Goal: Task Accomplishment & Management: Manage account settings

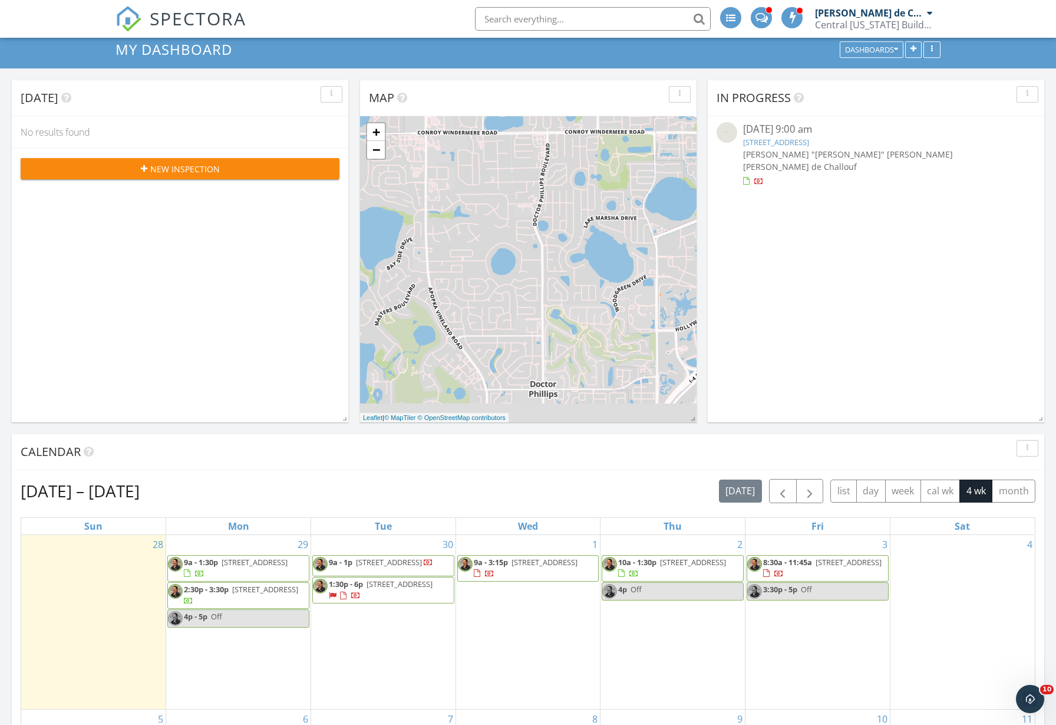
scroll to position [59, 0]
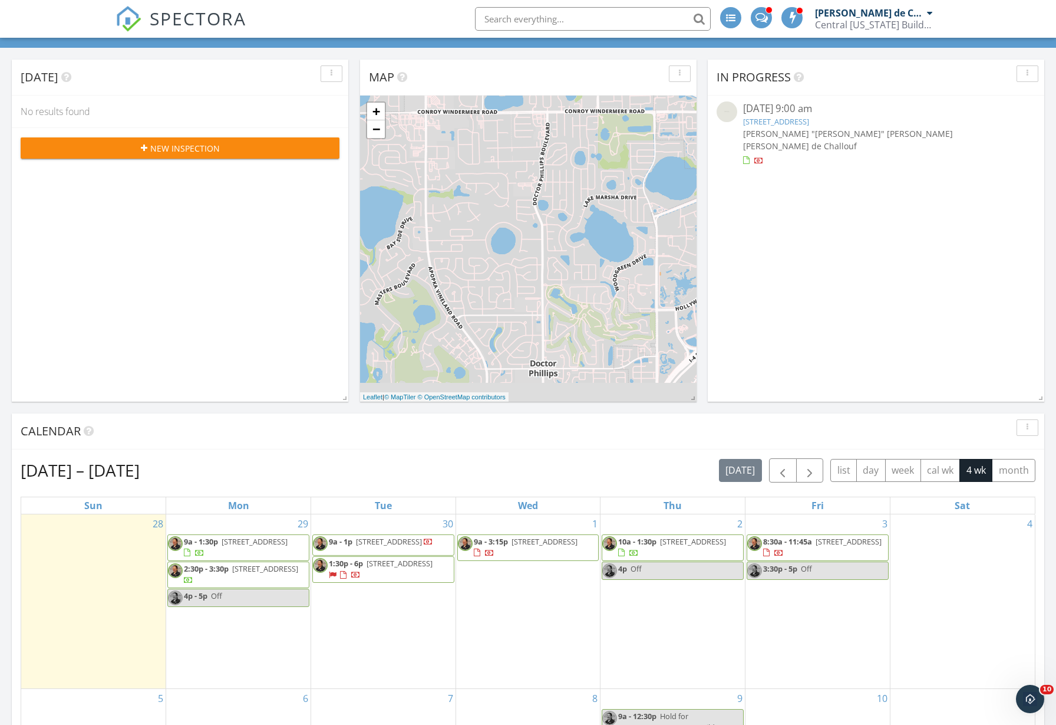
click at [553, 549] on span "9a - 3:15p 211 Falls Dr, Kissimmee 34747" at bounding box center [528, 547] width 141 height 23
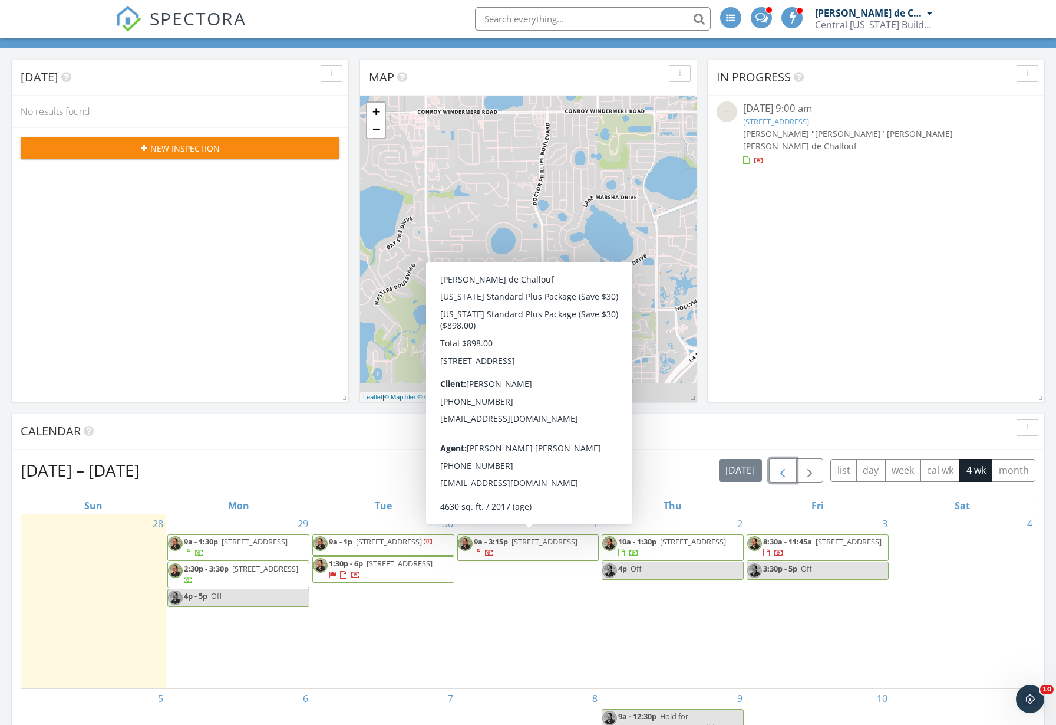
click at [781, 470] on span "button" at bounding box center [783, 470] width 14 height 14
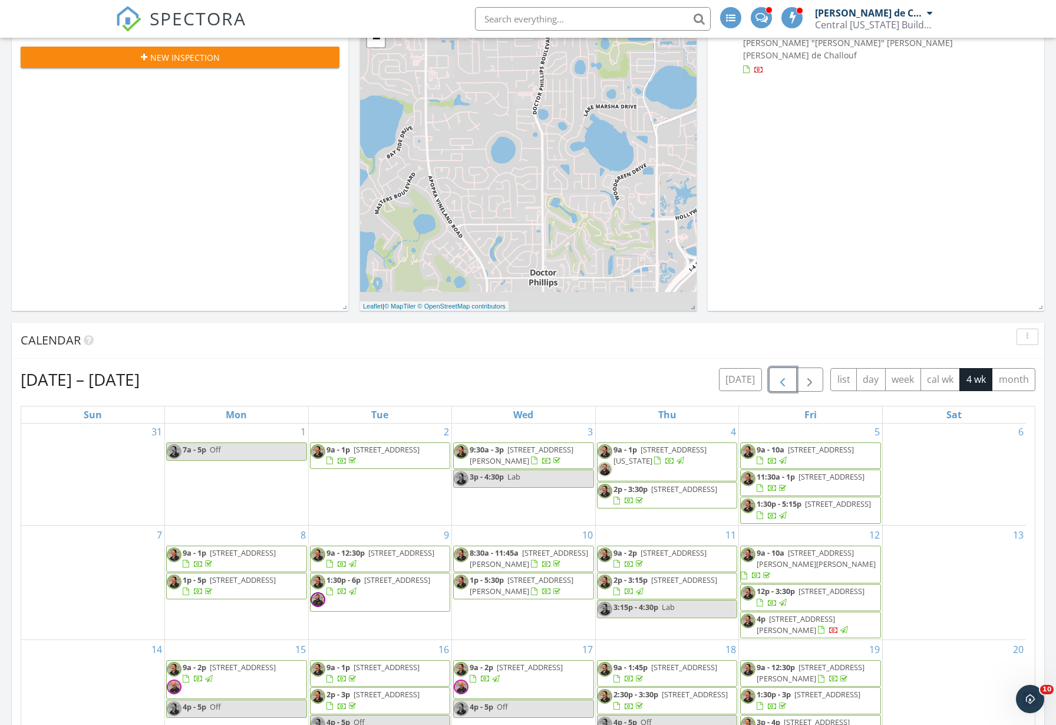
scroll to position [354, 0]
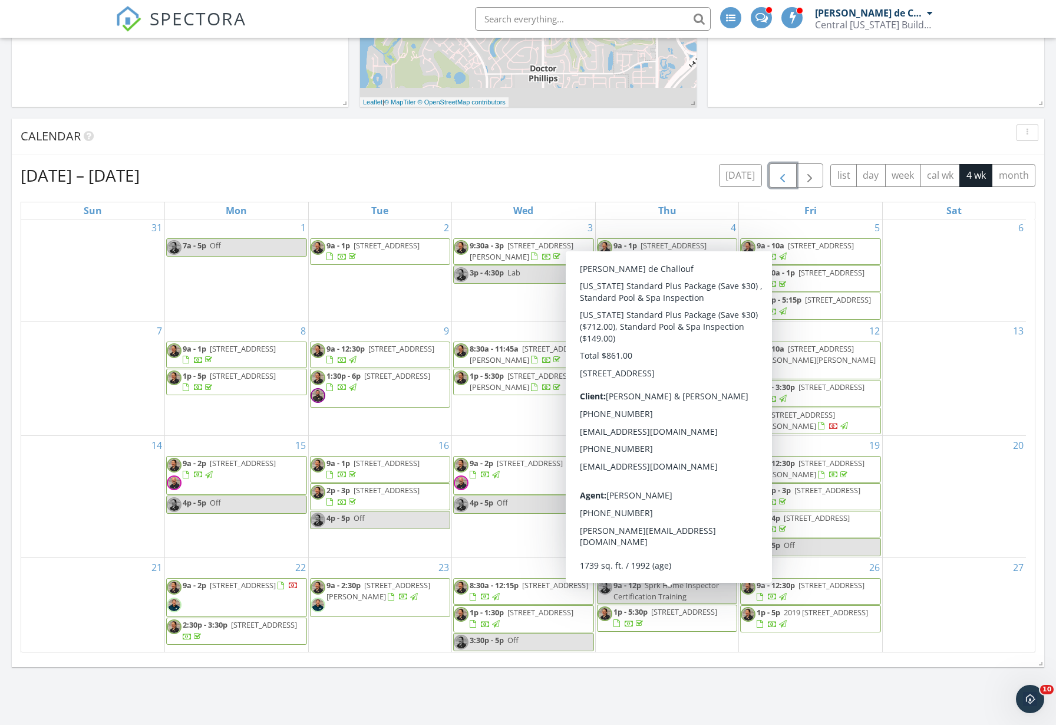
click at [651, 610] on span "2898 Picadilly Cir , Kissimmee 34747" at bounding box center [684, 611] width 66 height 11
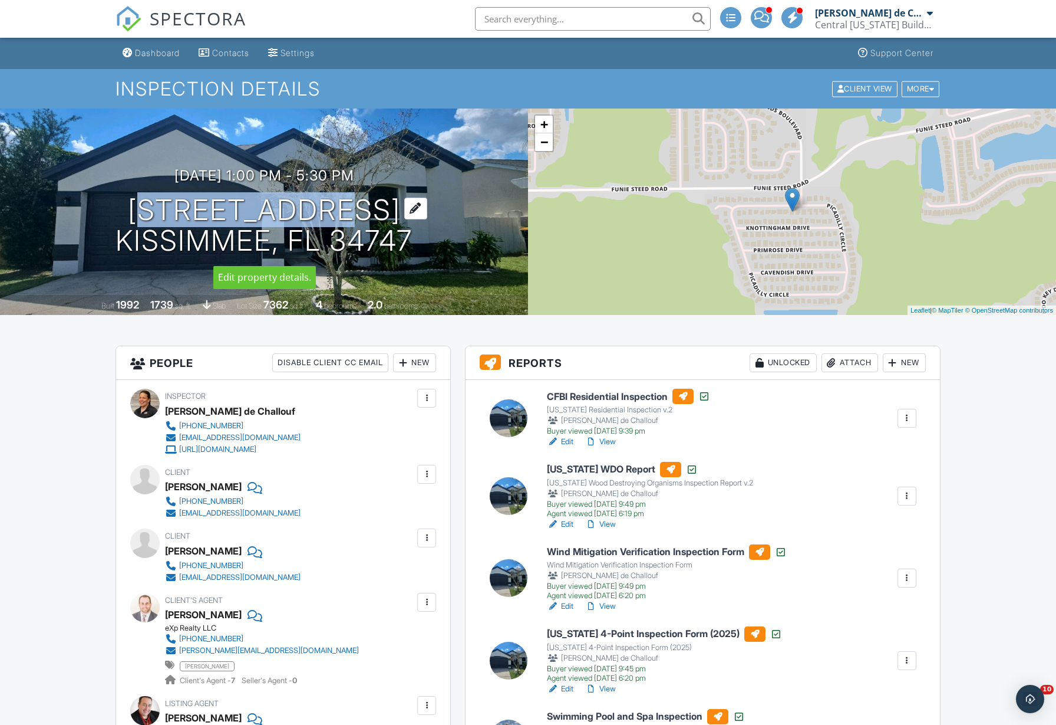
drag, startPoint x: 173, startPoint y: 212, endPoint x: 409, endPoint y: 240, distance: 237.4
click at [409, 240] on div "[DATE] 1:00 pm - 5:30 pm [STREET_ADDRESS] [GEOGRAPHIC_DATA], FL 34747" at bounding box center [264, 211] width 528 height 89
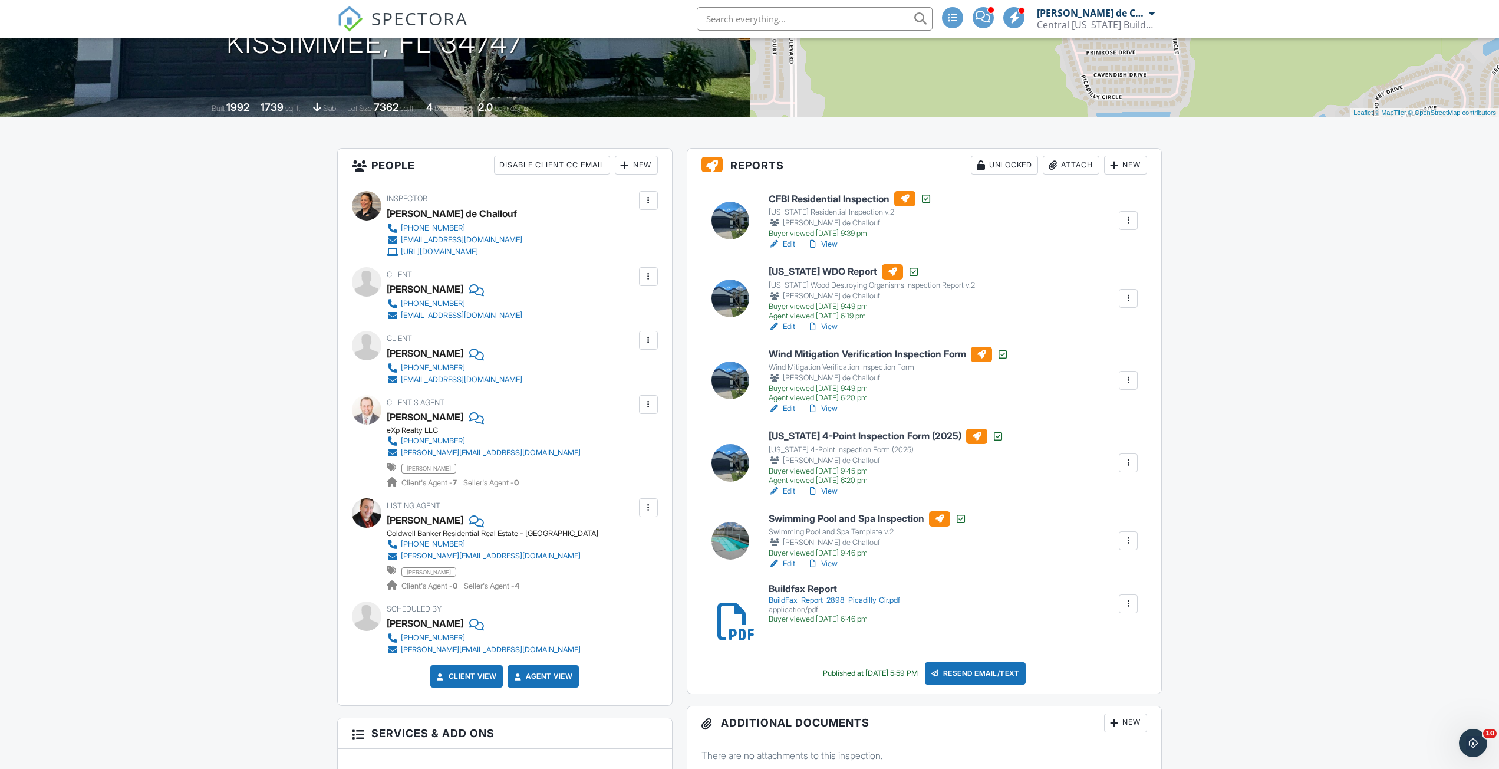
scroll to position [177, 0]
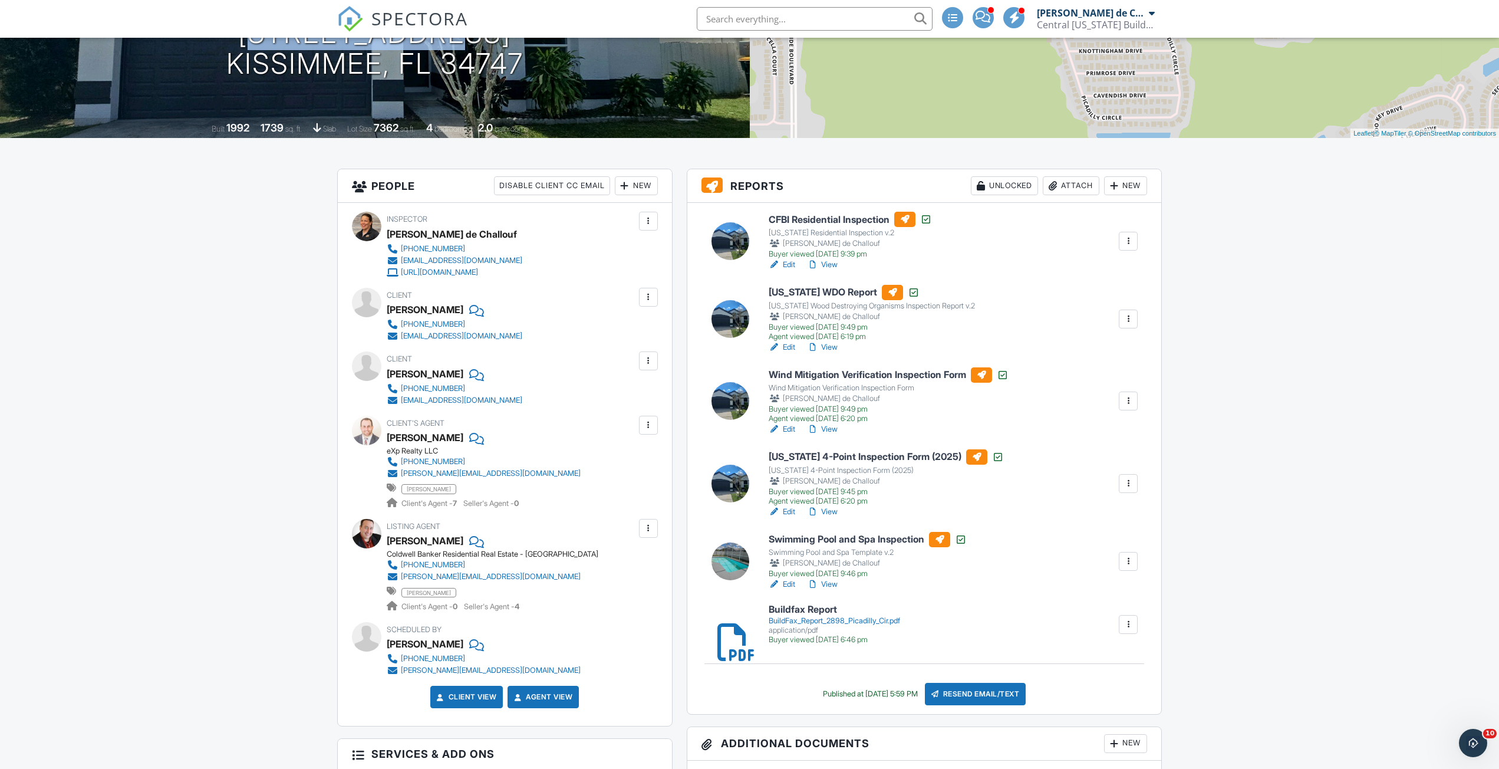
click at [832, 511] on link "View" at bounding box center [822, 512] width 31 height 12
